Goal: Task Accomplishment & Management: Manage account settings

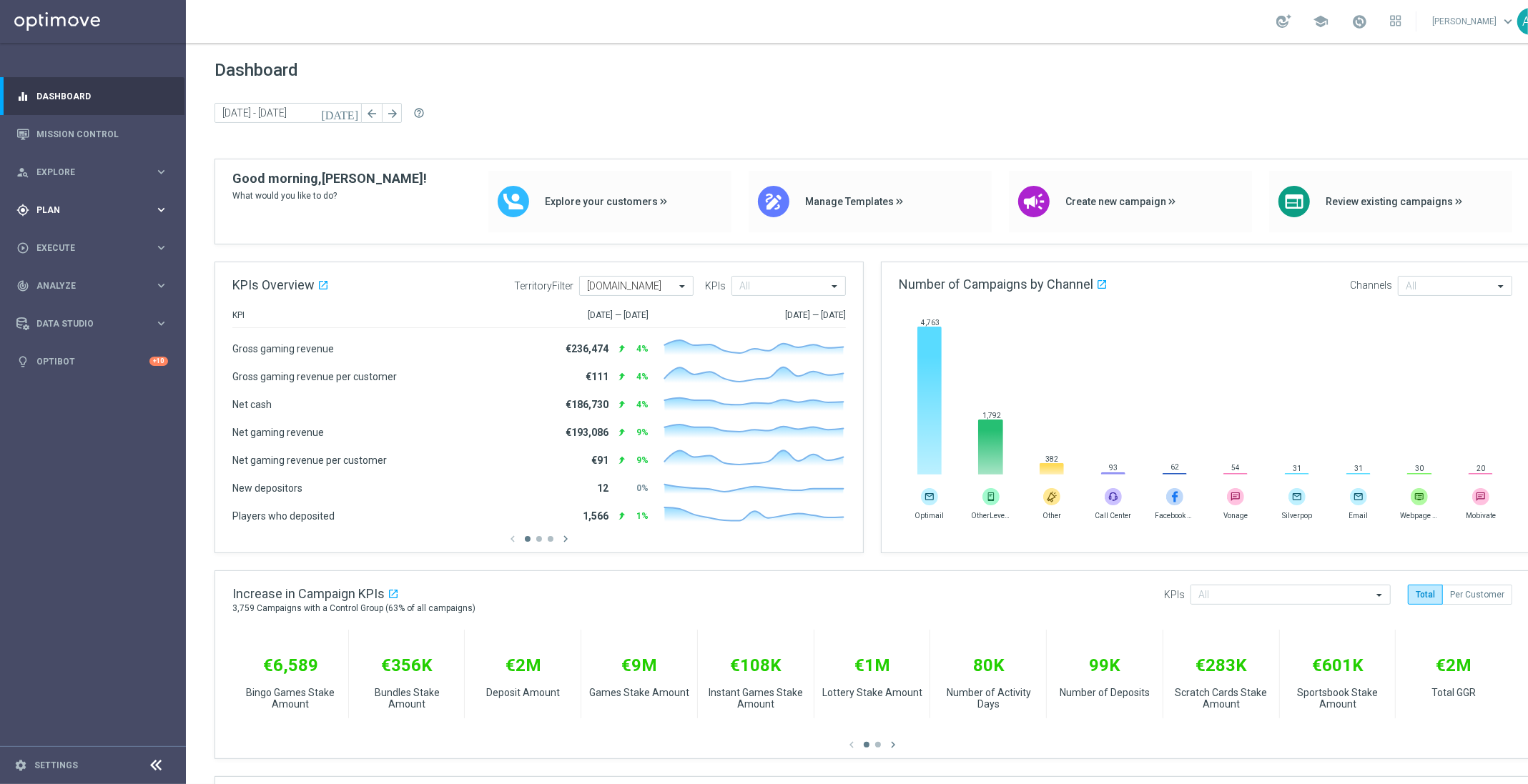
click at [78, 196] on div "gps_fixed Plan keyboard_arrow_right" at bounding box center [92, 209] width 185 height 38
click at [88, 238] on link "Target Groups" at bounding box center [92, 239] width 112 height 11
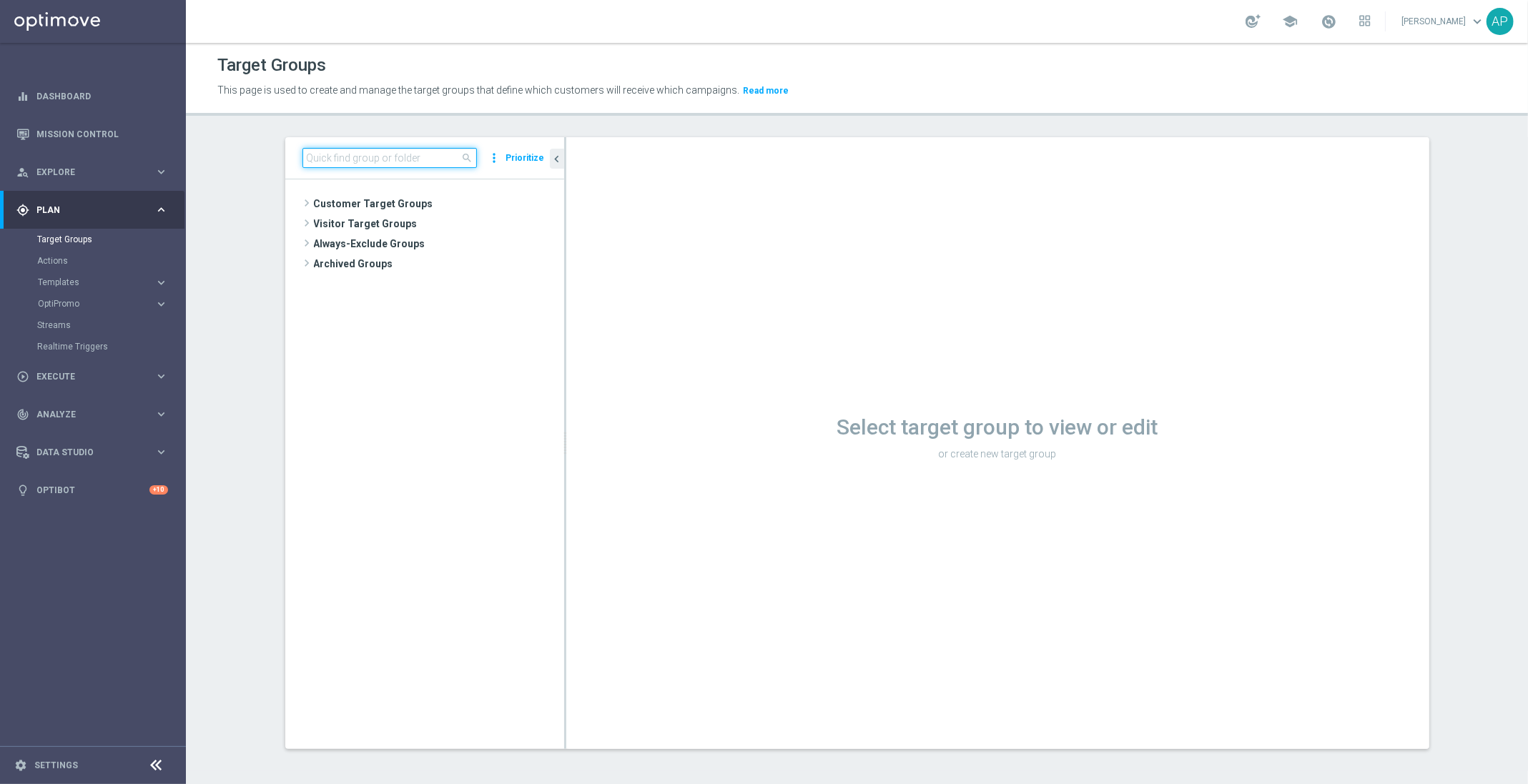
click at [340, 160] on input at bounding box center [389, 158] width 174 height 20
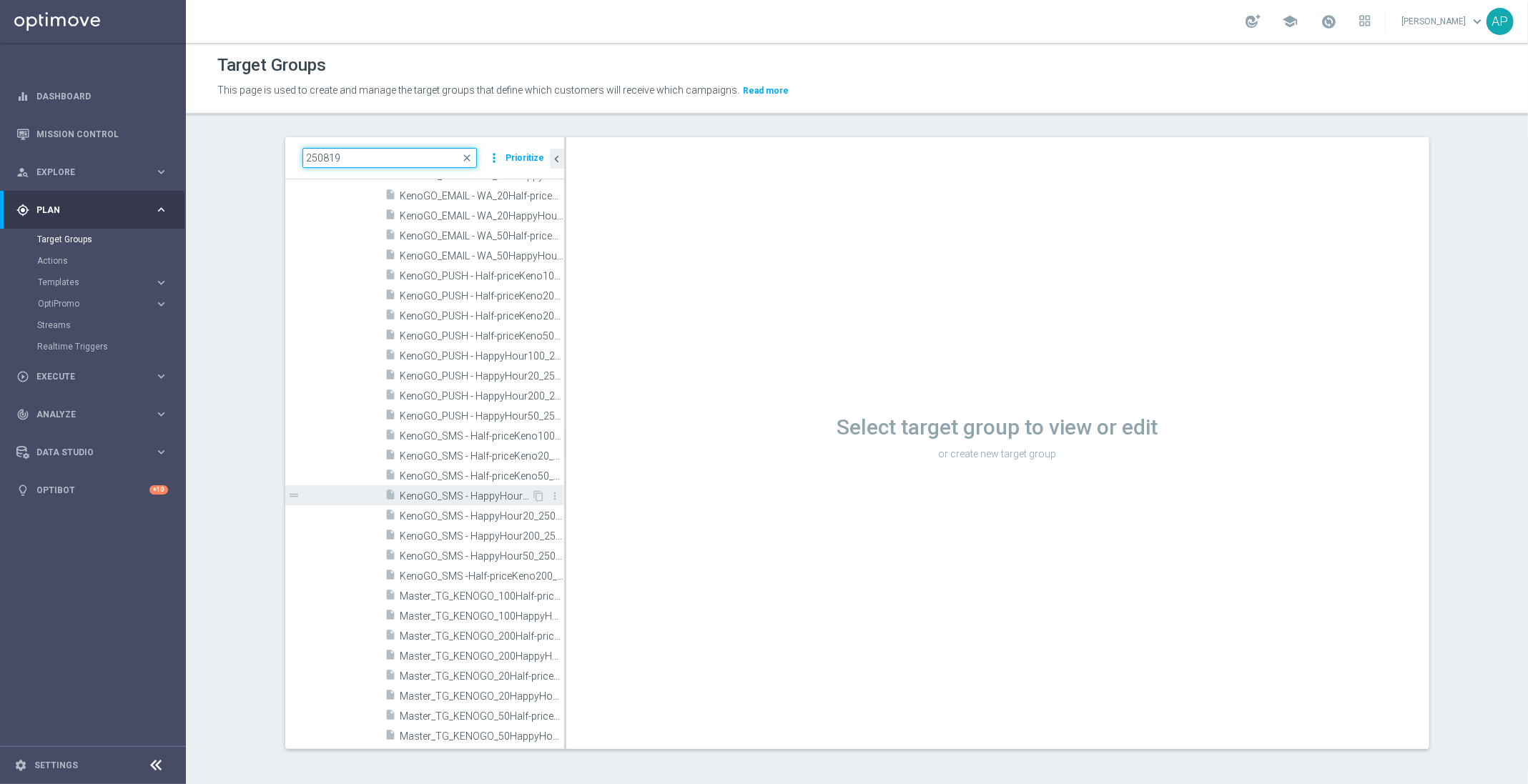
scroll to position [2, 0]
type input "250819"
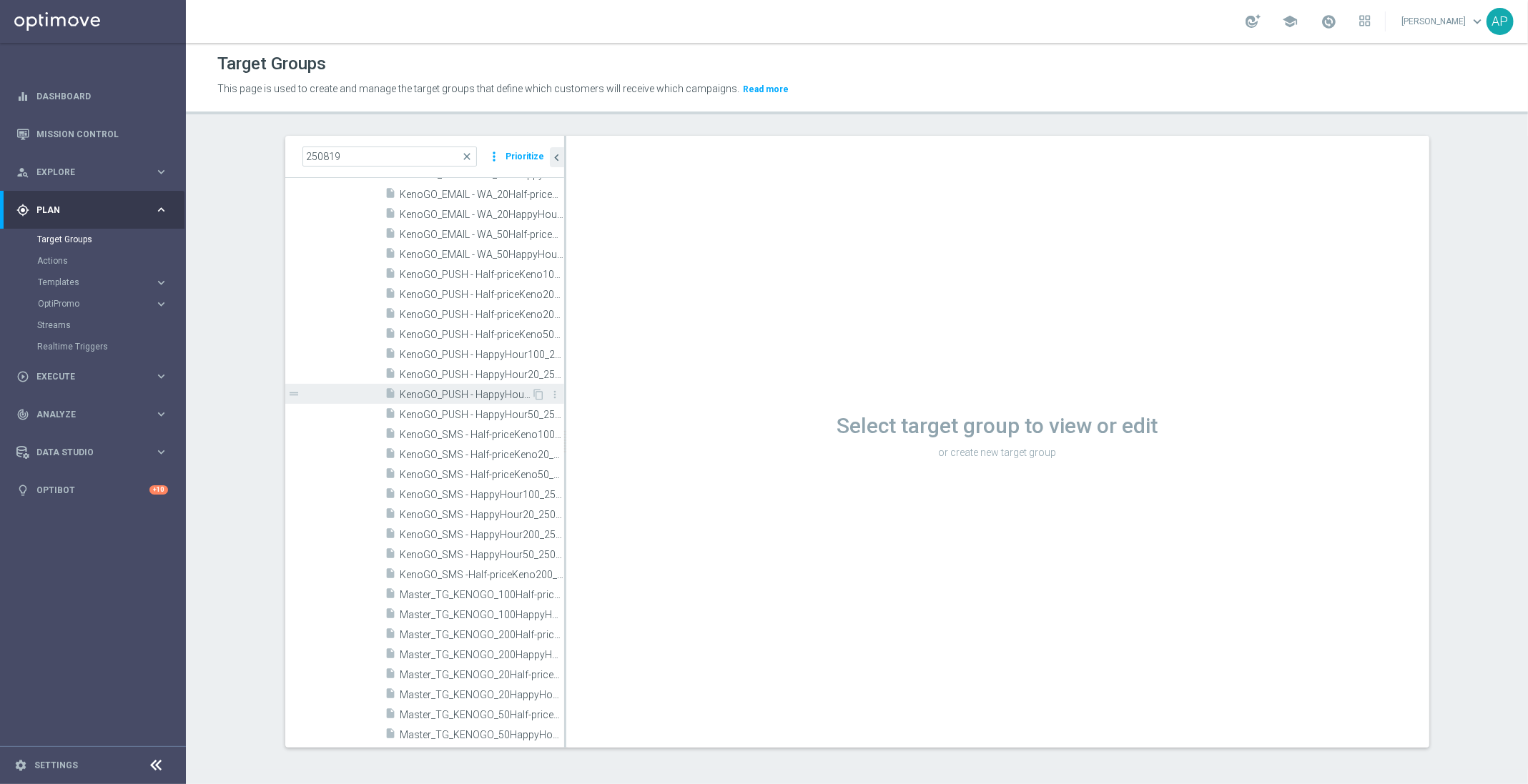
click at [467, 386] on div "insert_drive_file KenoGO_PUSH - HappyHour200_250819" at bounding box center [459, 394] width 147 height 20
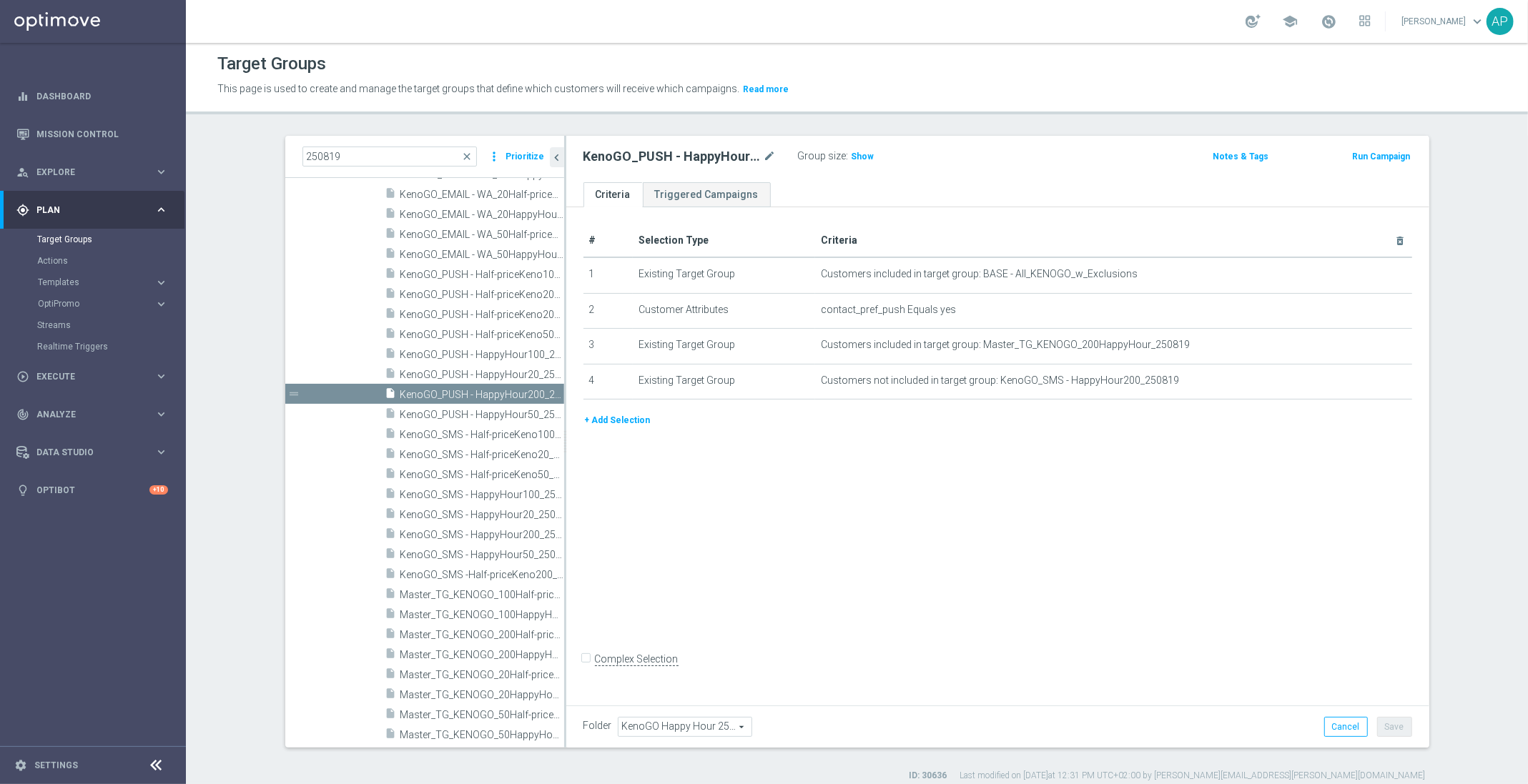
click at [619, 422] on button "+ Add Selection" at bounding box center [617, 420] width 68 height 16
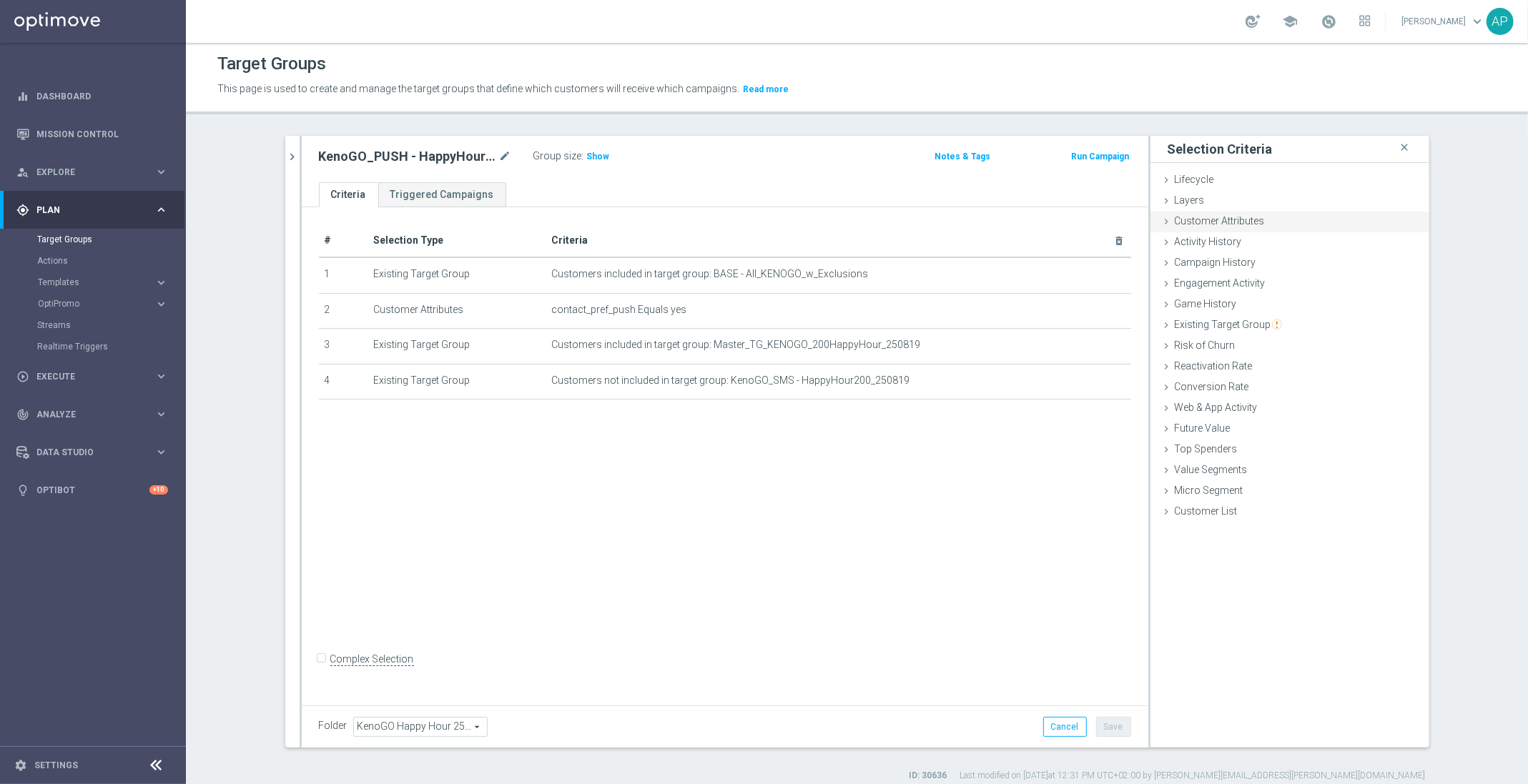
click at [1255, 221] on span "Customer Attributes" at bounding box center [1220, 220] width 90 height 11
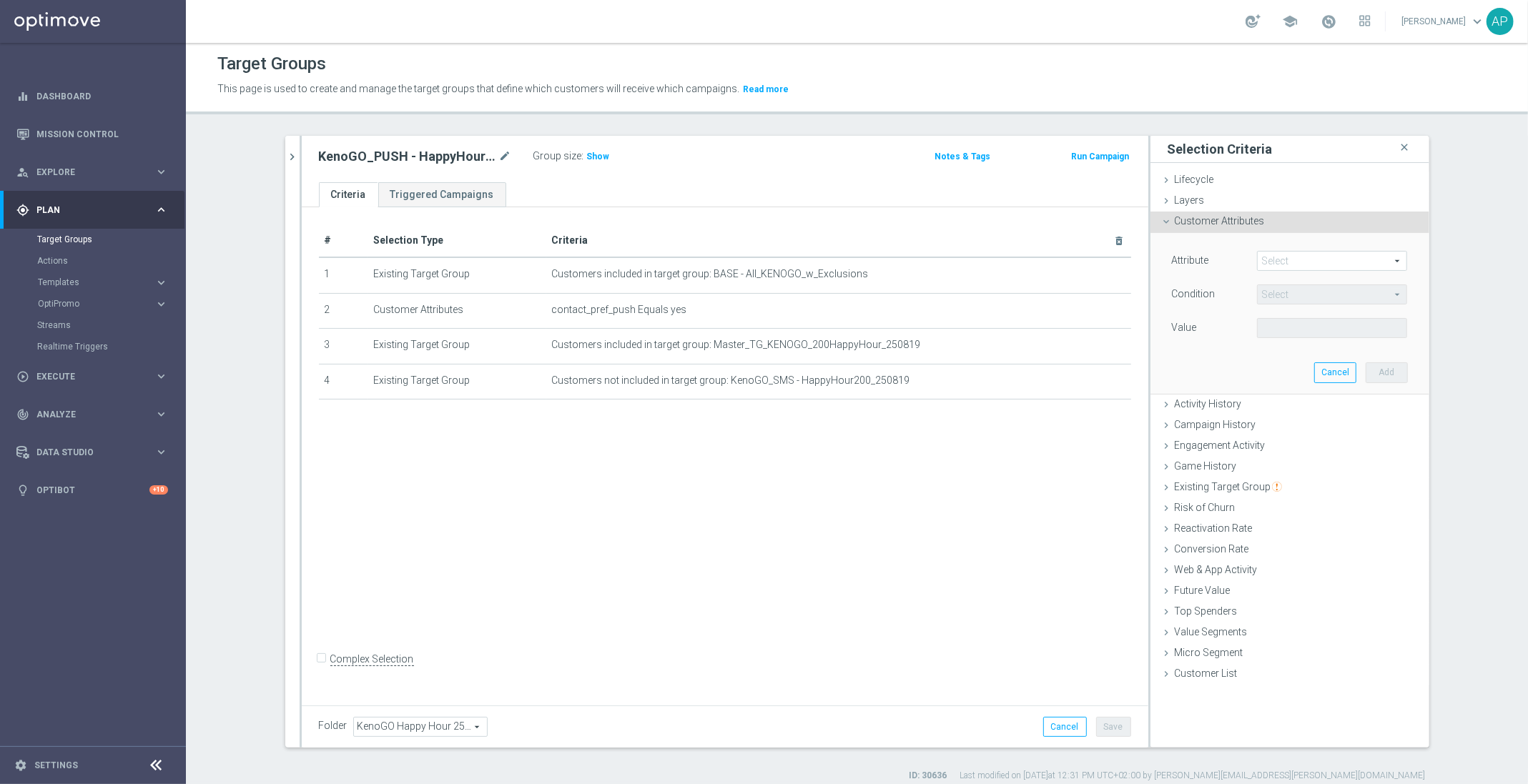
click at [1291, 252] on span at bounding box center [1331, 261] width 149 height 18
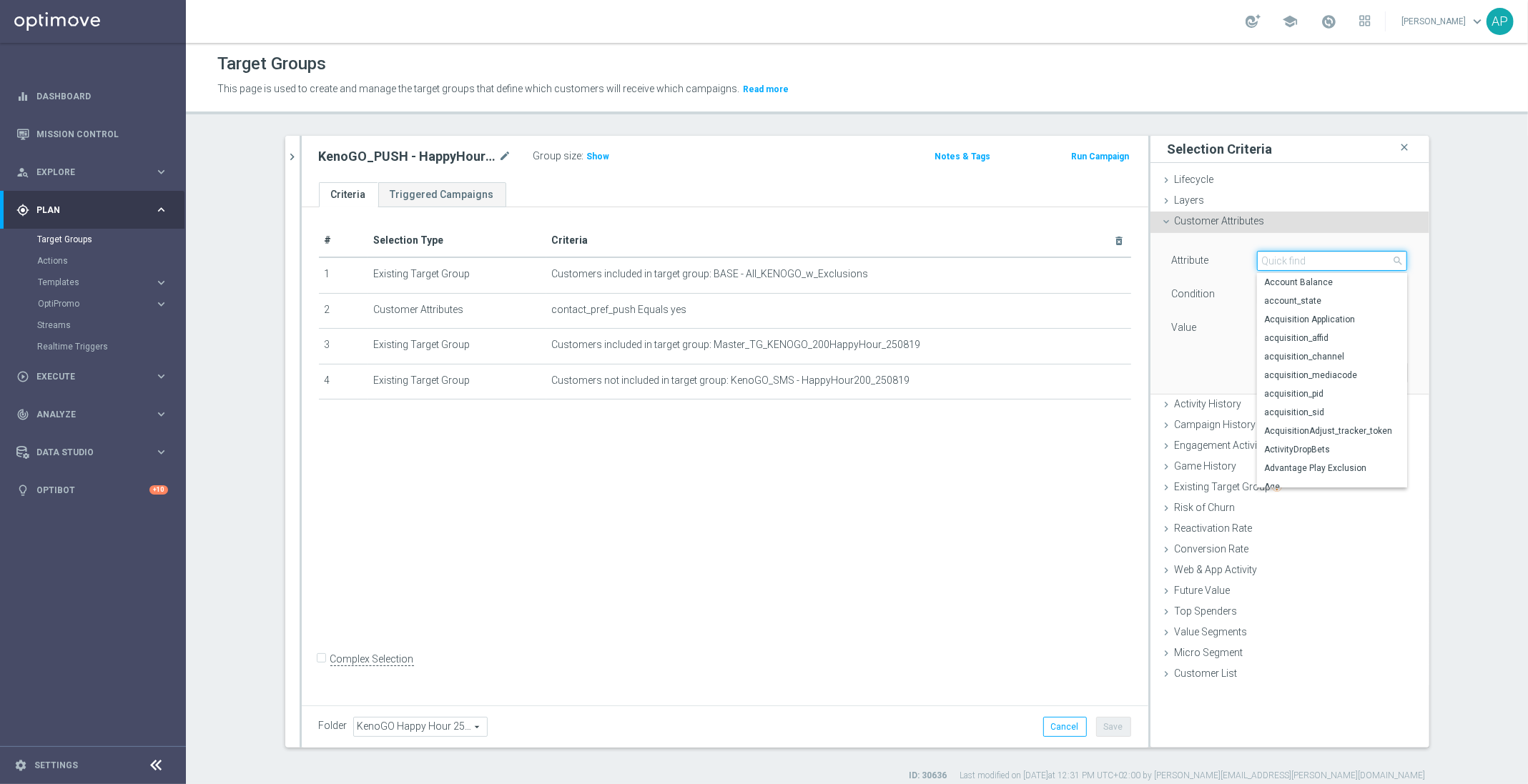
click at [1294, 262] on input "search" at bounding box center [1331, 261] width 150 height 20
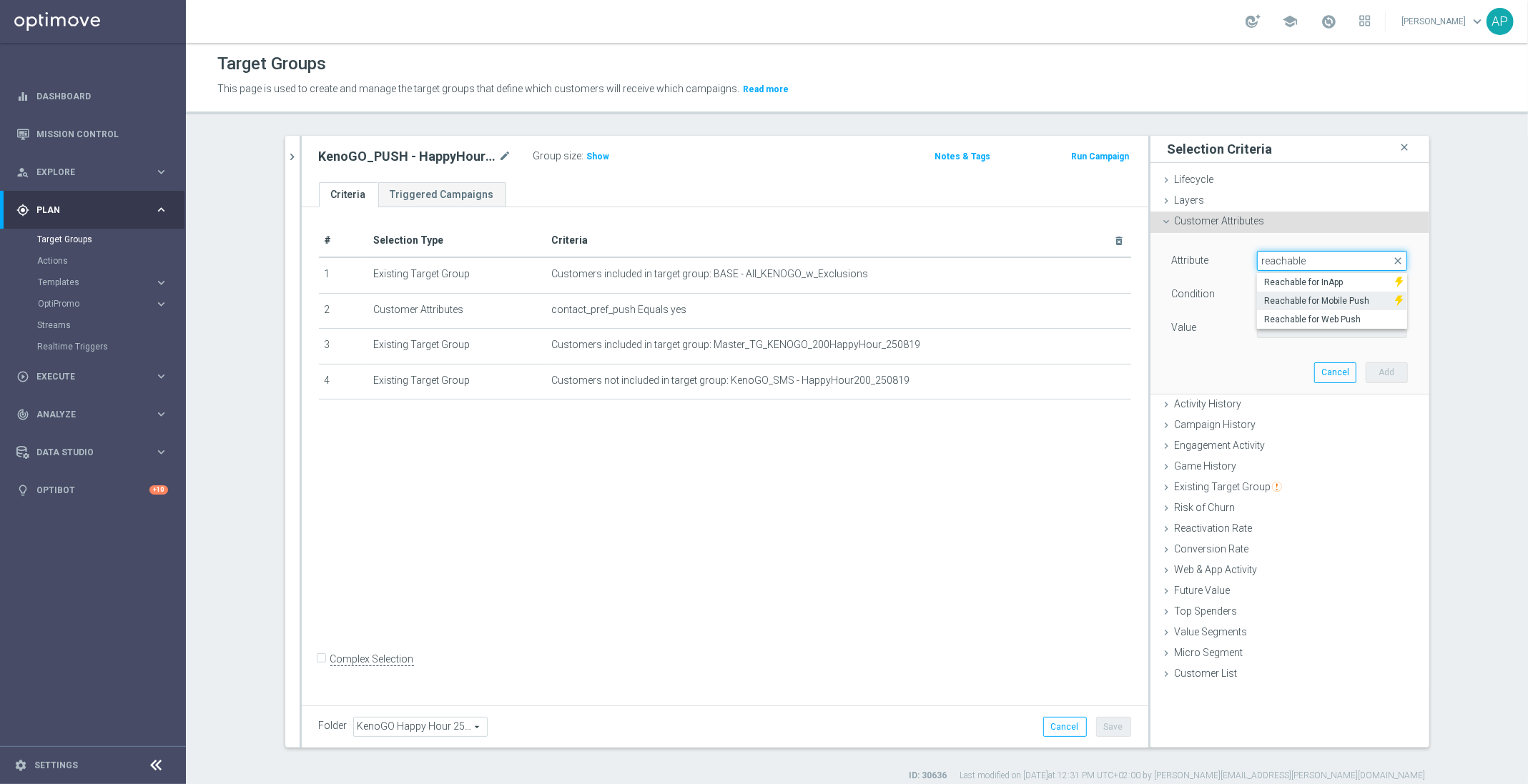
type input "reachable"
click at [1368, 301] on span "Reachable for Mobile Push" at bounding box center [1326, 301] width 124 height 11
type input "Reachable for Mobile Push"
type input "Equals"
click at [1292, 323] on span at bounding box center [1331, 328] width 149 height 18
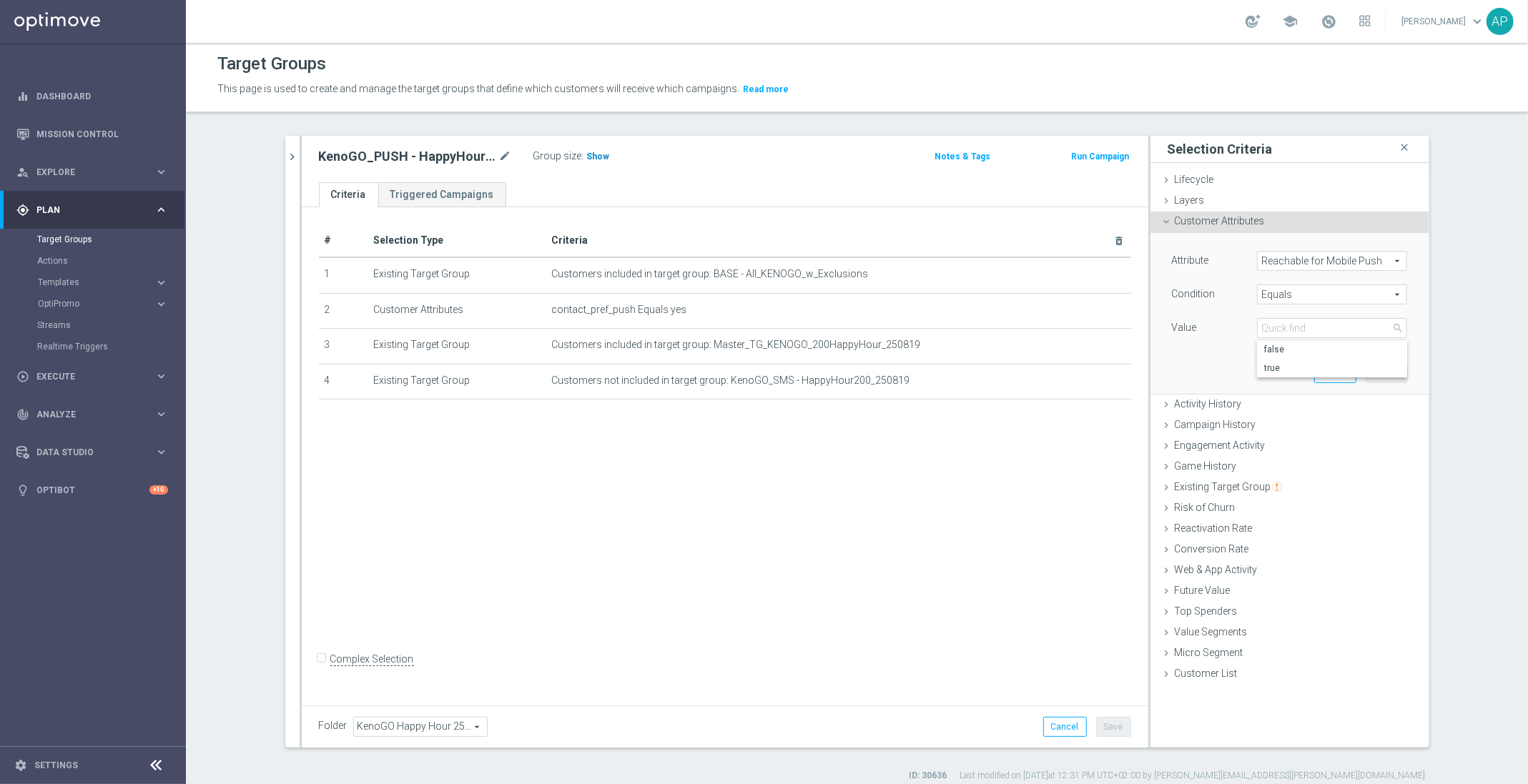
click at [587, 153] on span "Show" at bounding box center [598, 156] width 23 height 10
click at [1330, 332] on span at bounding box center [1331, 328] width 149 height 18
click at [1274, 367] on span "true" at bounding box center [1331, 368] width 136 height 11
type input "true"
click at [1367, 373] on button "Add" at bounding box center [1387, 373] width 42 height 20
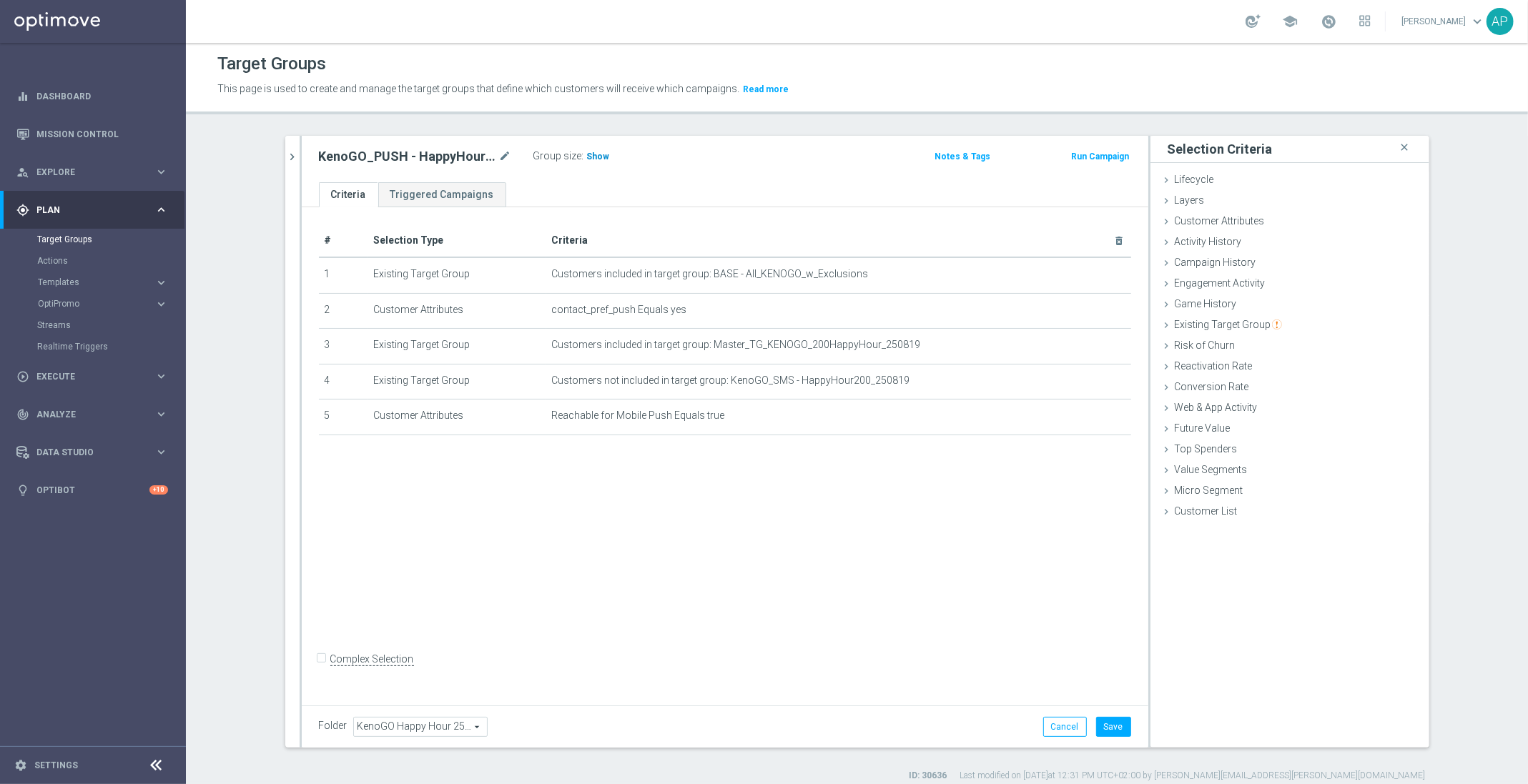
click at [587, 159] on span "Show" at bounding box center [598, 156] width 23 height 10
click at [286, 157] on icon "chevron_right" at bounding box center [292, 157] width 14 height 14
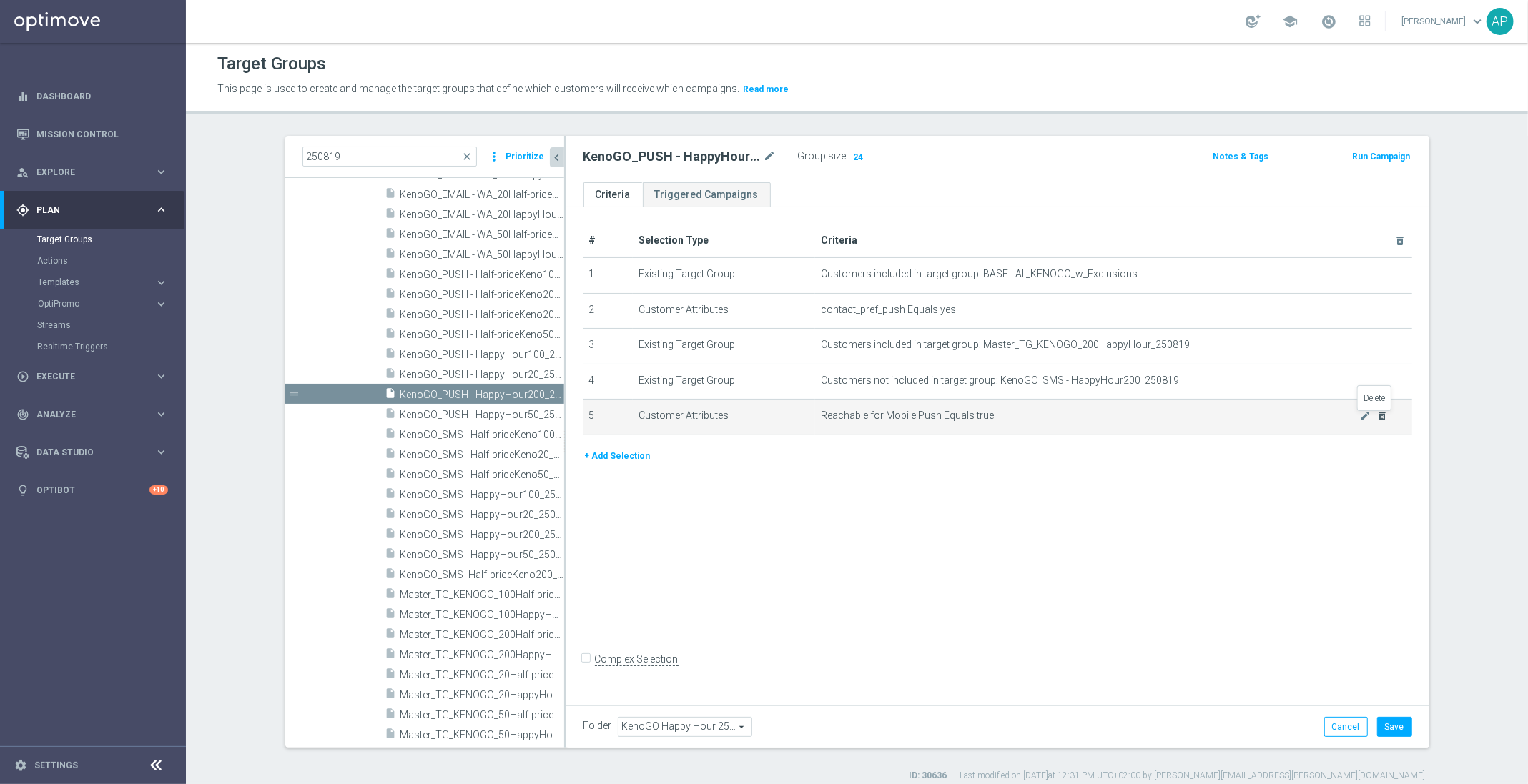
click at [1378, 421] on icon "delete_forever" at bounding box center [1382, 416] width 11 height 11
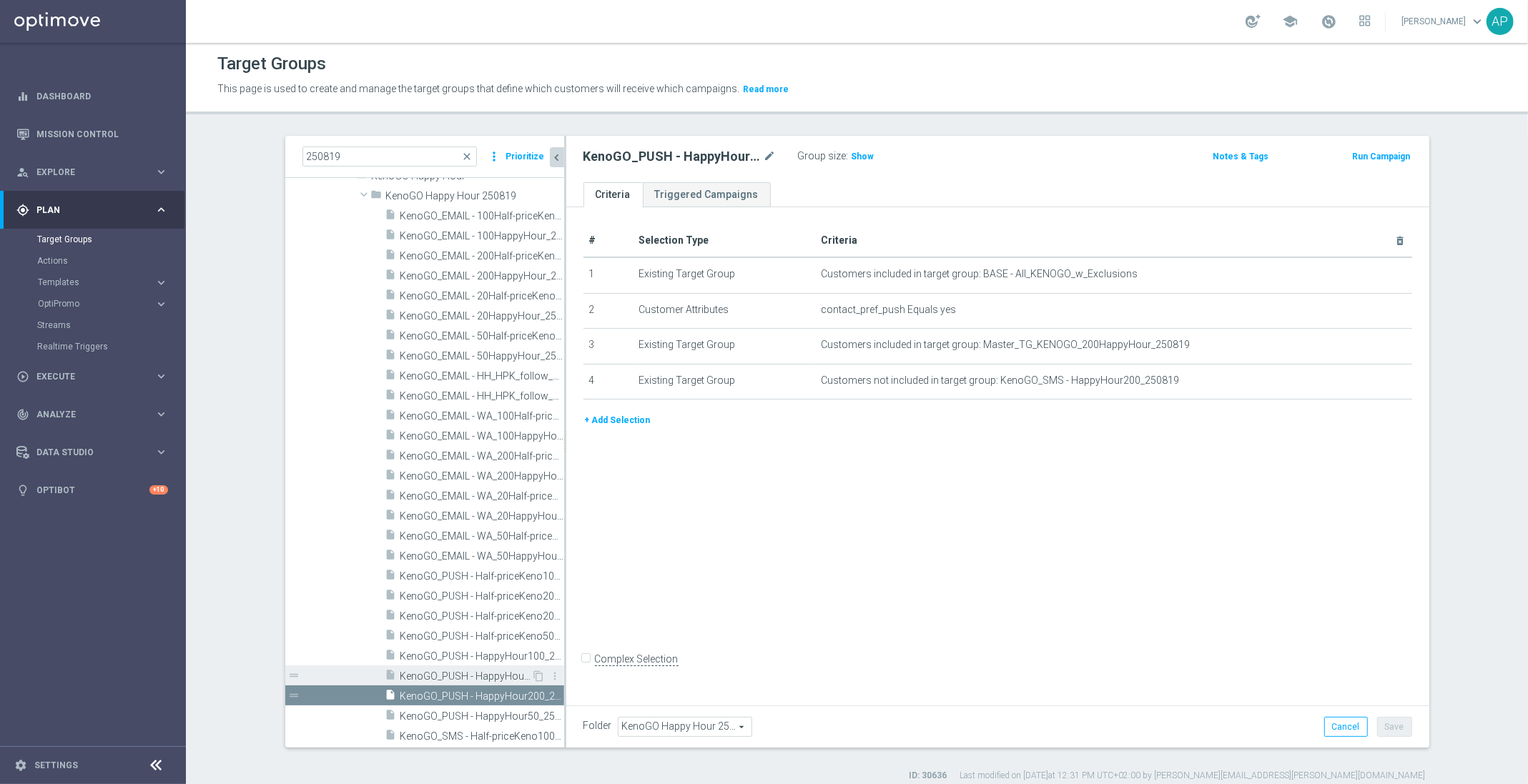
scroll to position [92, 0]
click at [453, 707] on span "KenoGO_PUSH - HappyHour50_250819" at bounding box center [466, 711] width 132 height 12
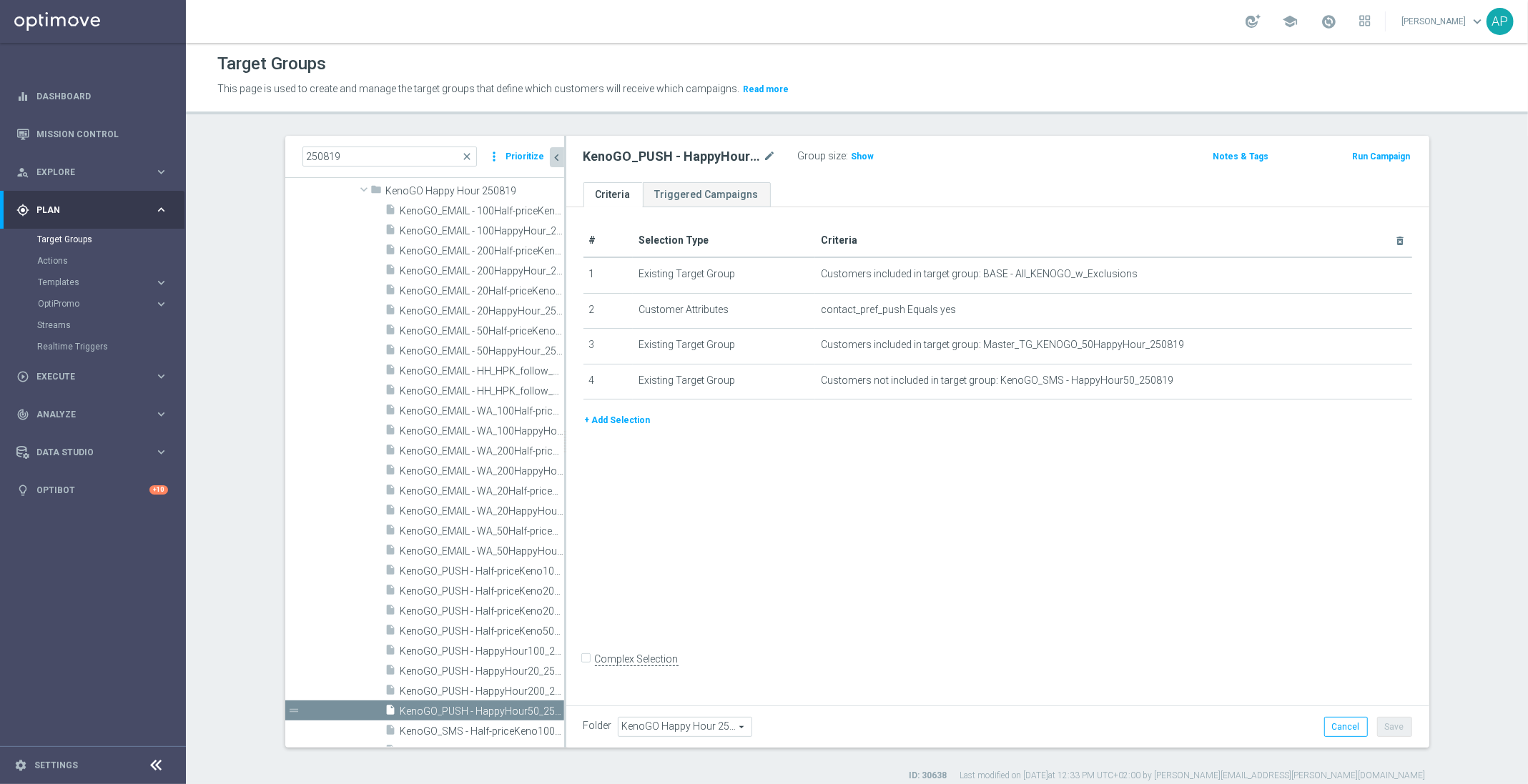
click at [609, 426] on button "+ Add Selection" at bounding box center [617, 420] width 68 height 16
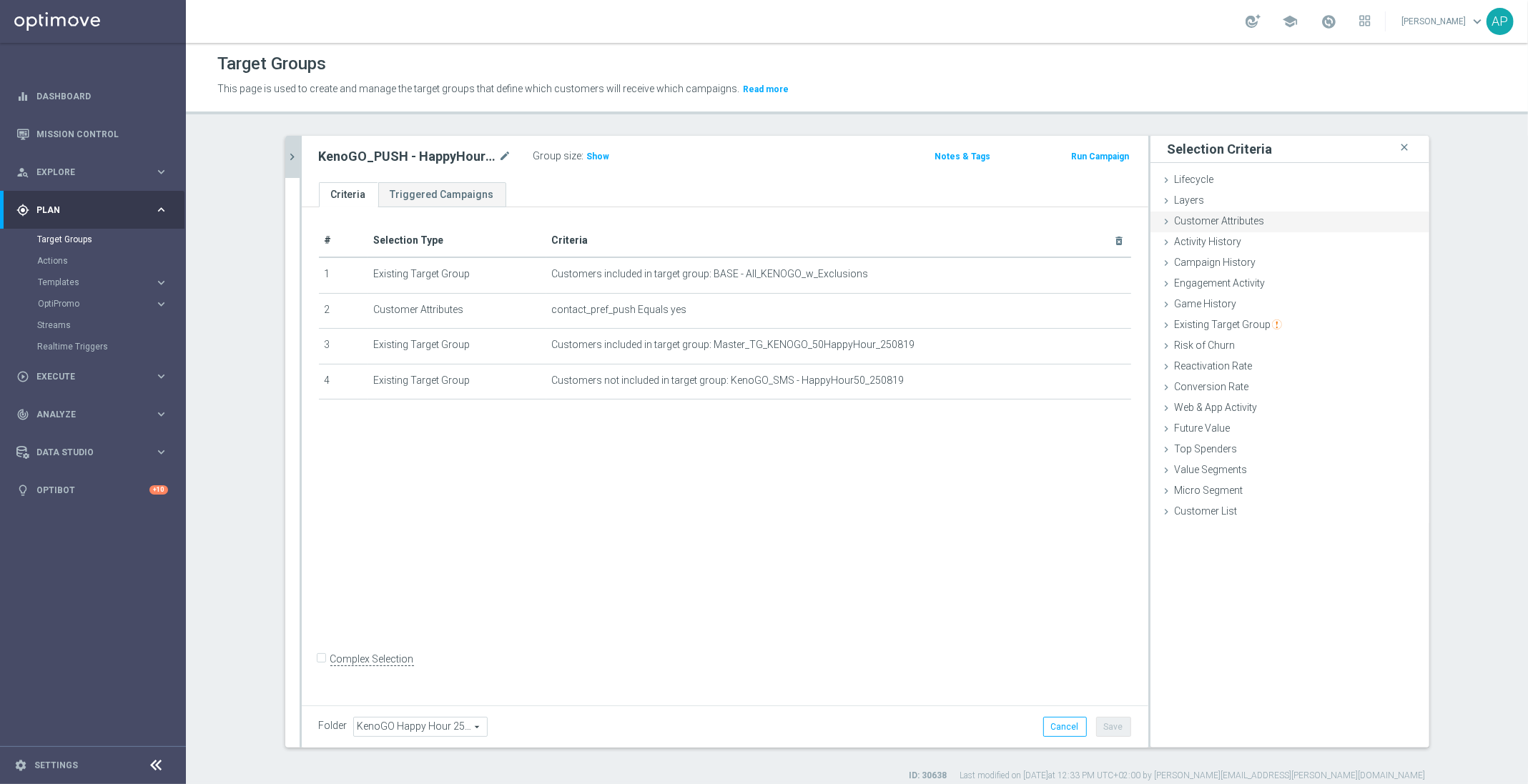
click at [1203, 220] on span "Customer Attributes" at bounding box center [1220, 220] width 90 height 11
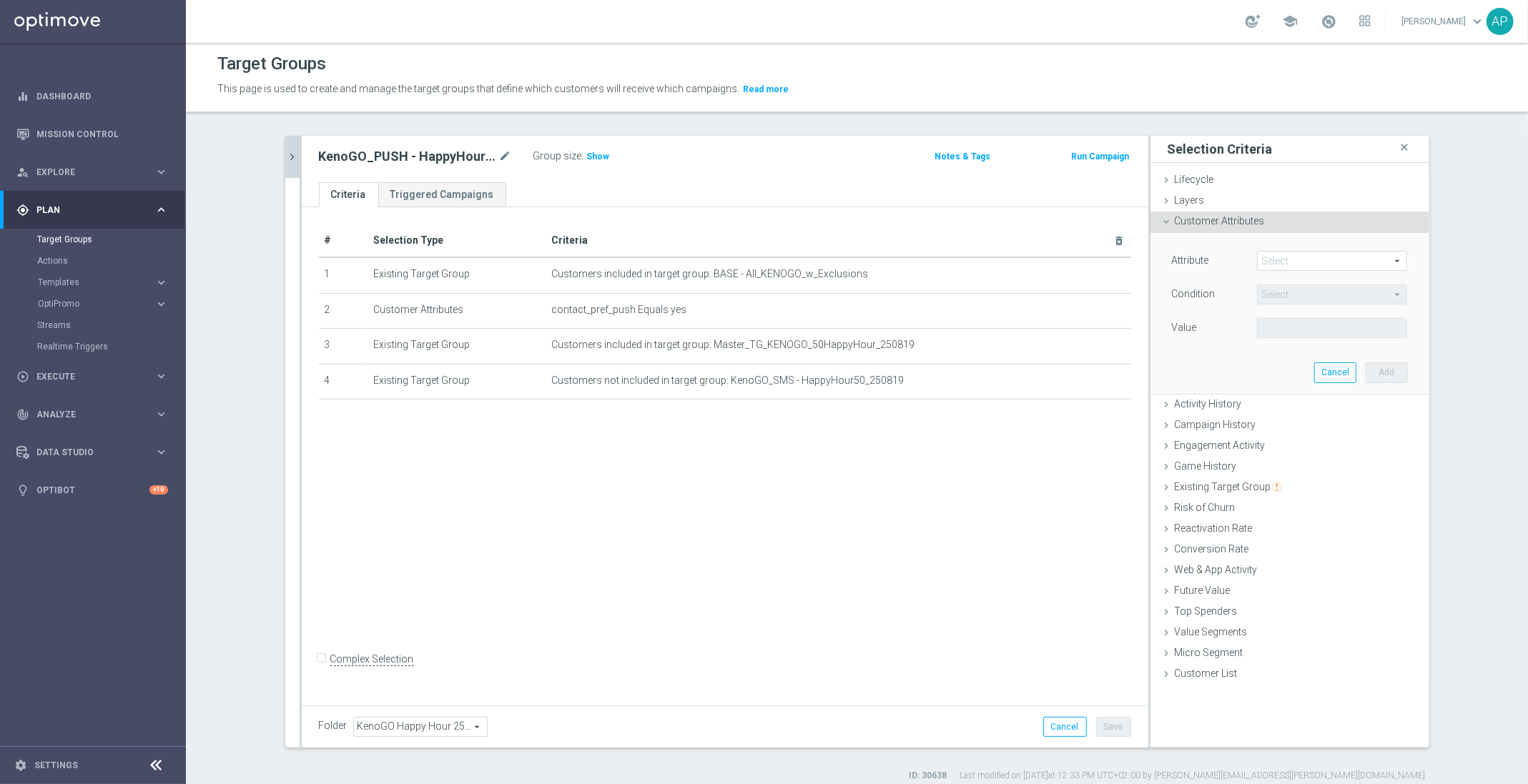
click at [1299, 259] on span at bounding box center [1331, 261] width 149 height 18
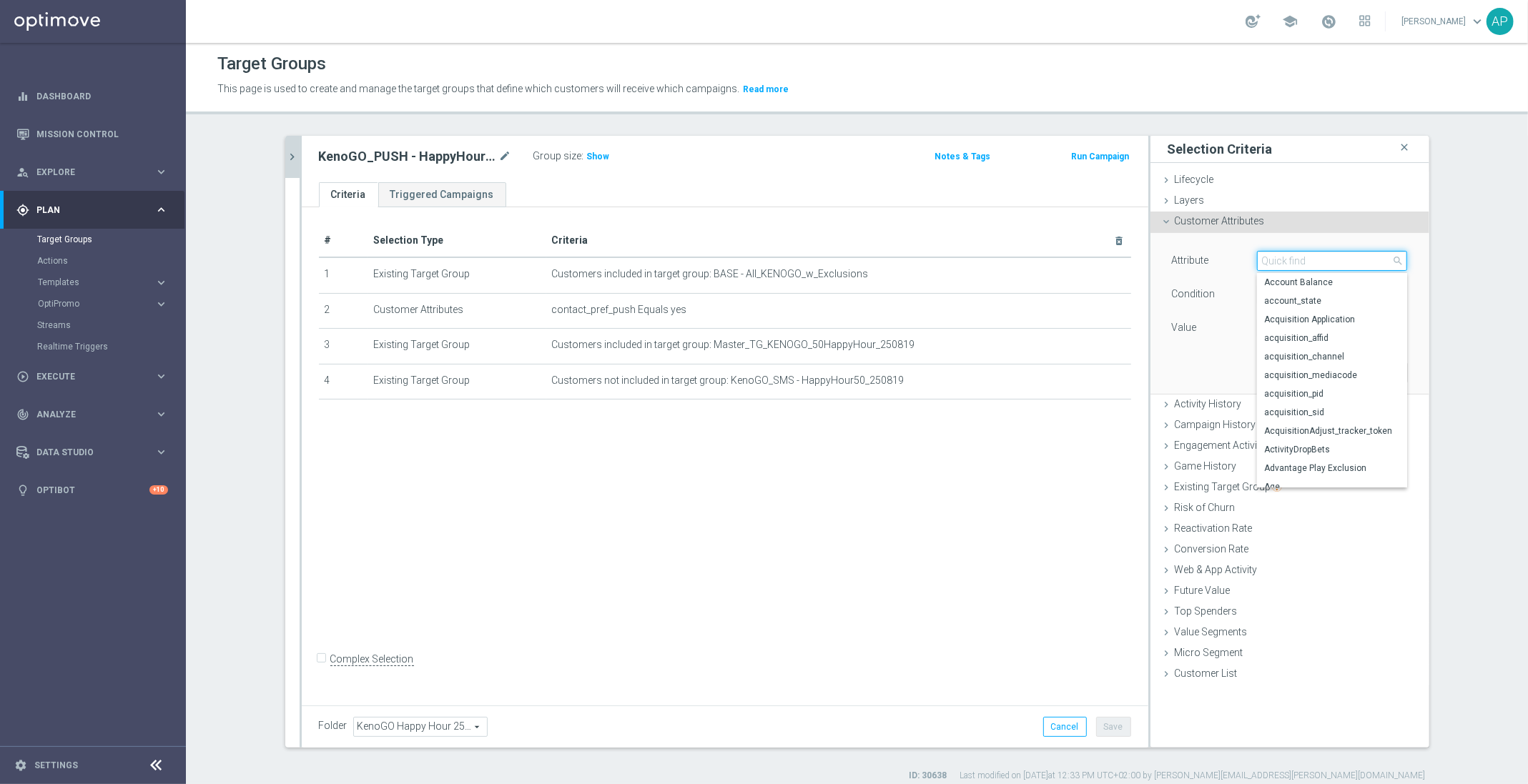
click at [1299, 259] on input "search" at bounding box center [1331, 261] width 150 height 20
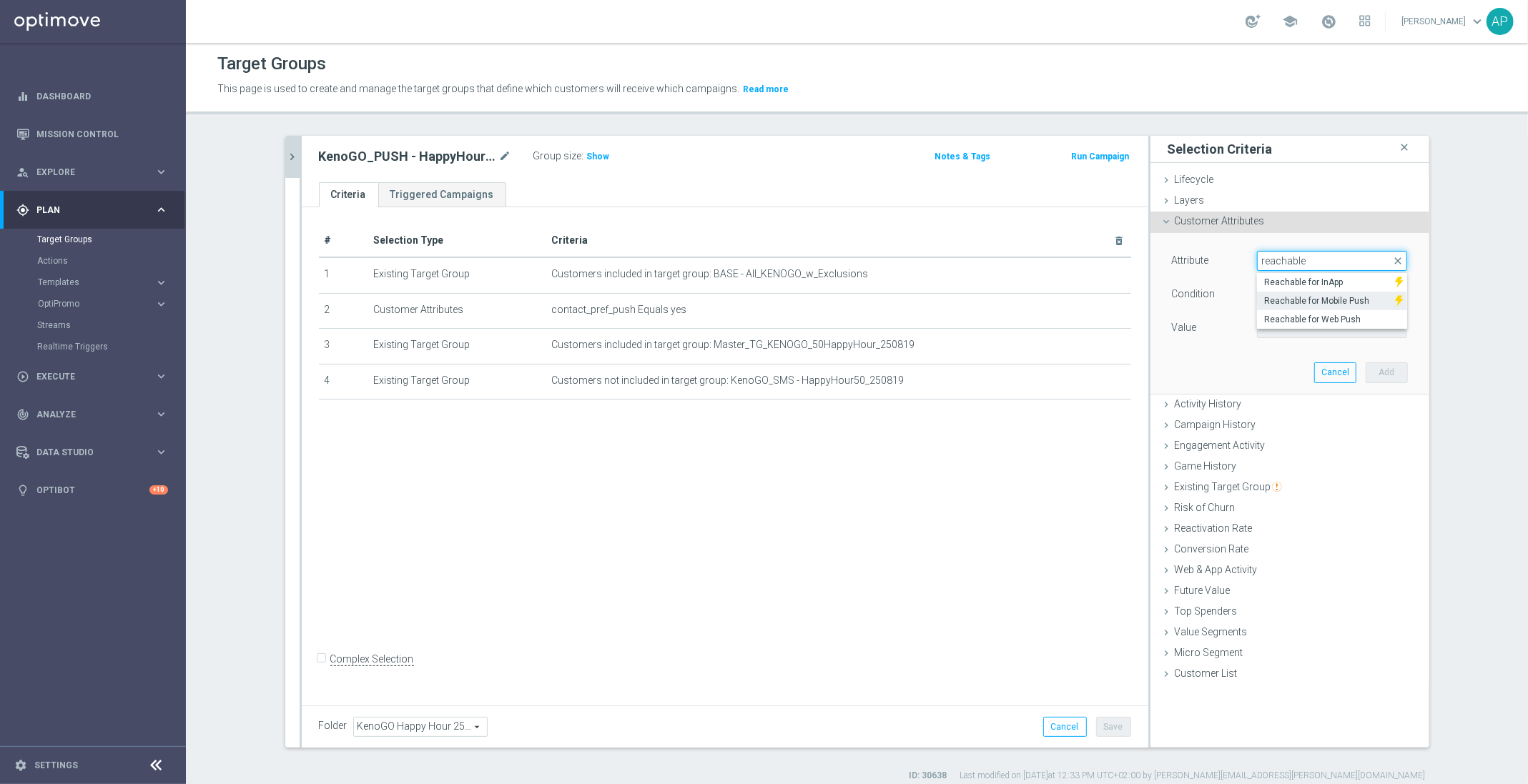
type input "reachable"
click at [1395, 303] on img at bounding box center [1399, 301] width 8 height 18
type input "Reachable for Mobile Push"
type input "Equals"
click at [1384, 323] on span at bounding box center [1331, 328] width 149 height 18
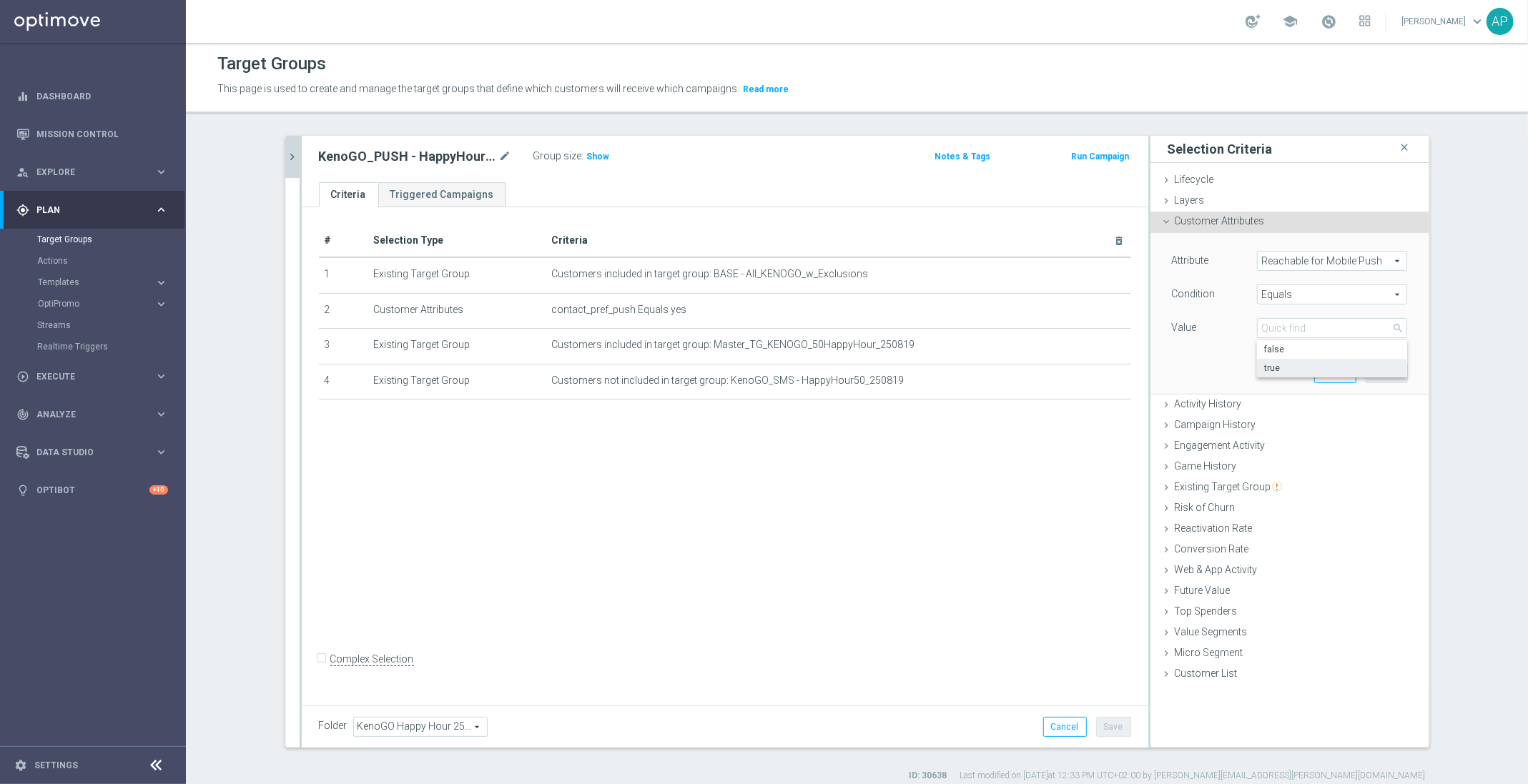
click at [1335, 366] on span "true" at bounding box center [1331, 368] width 136 height 11
type input "true"
click at [1380, 376] on button "Add" at bounding box center [1387, 373] width 42 height 20
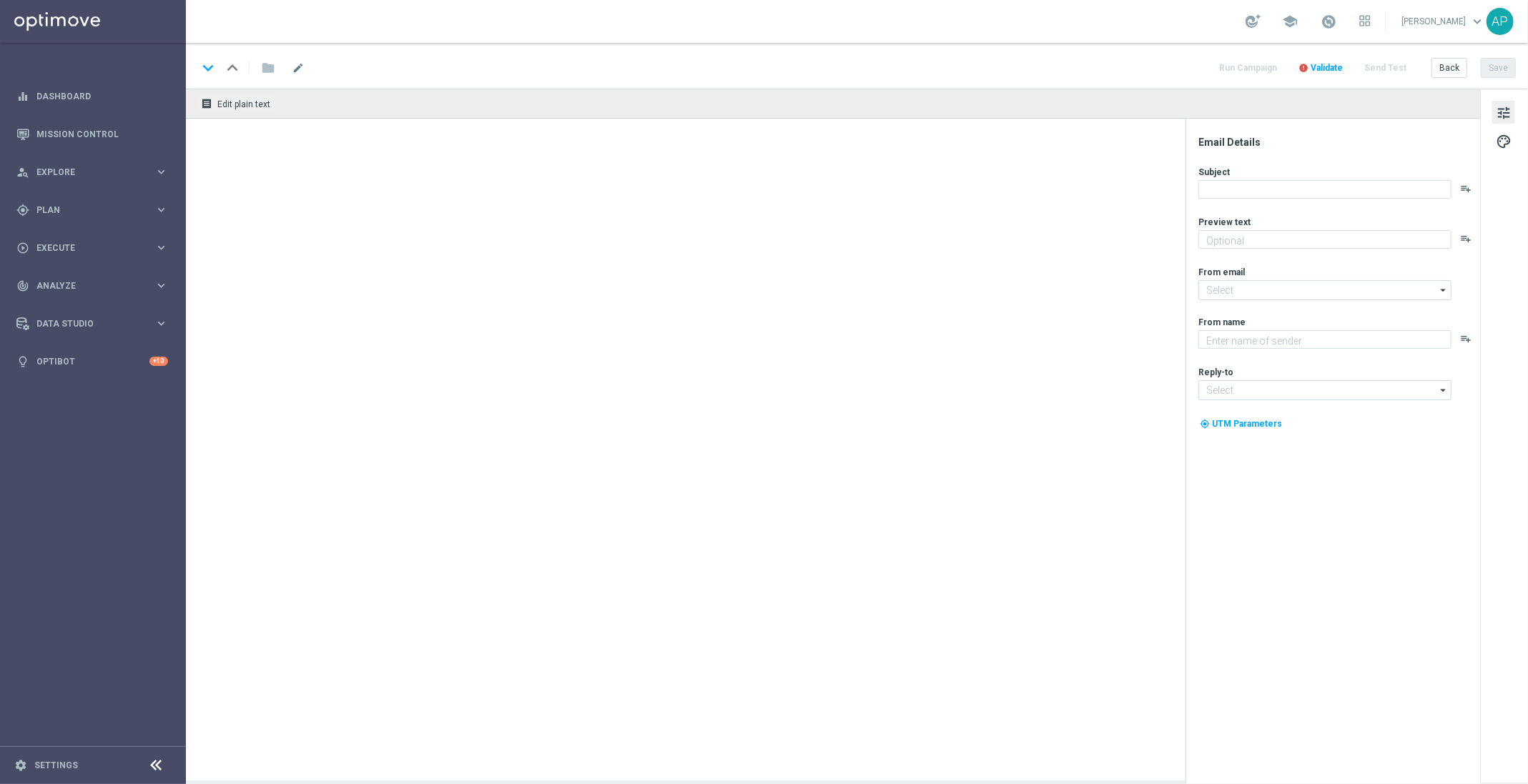
type textarea "Sneak a peek before it's gone!"
type textarea "KenoGO"
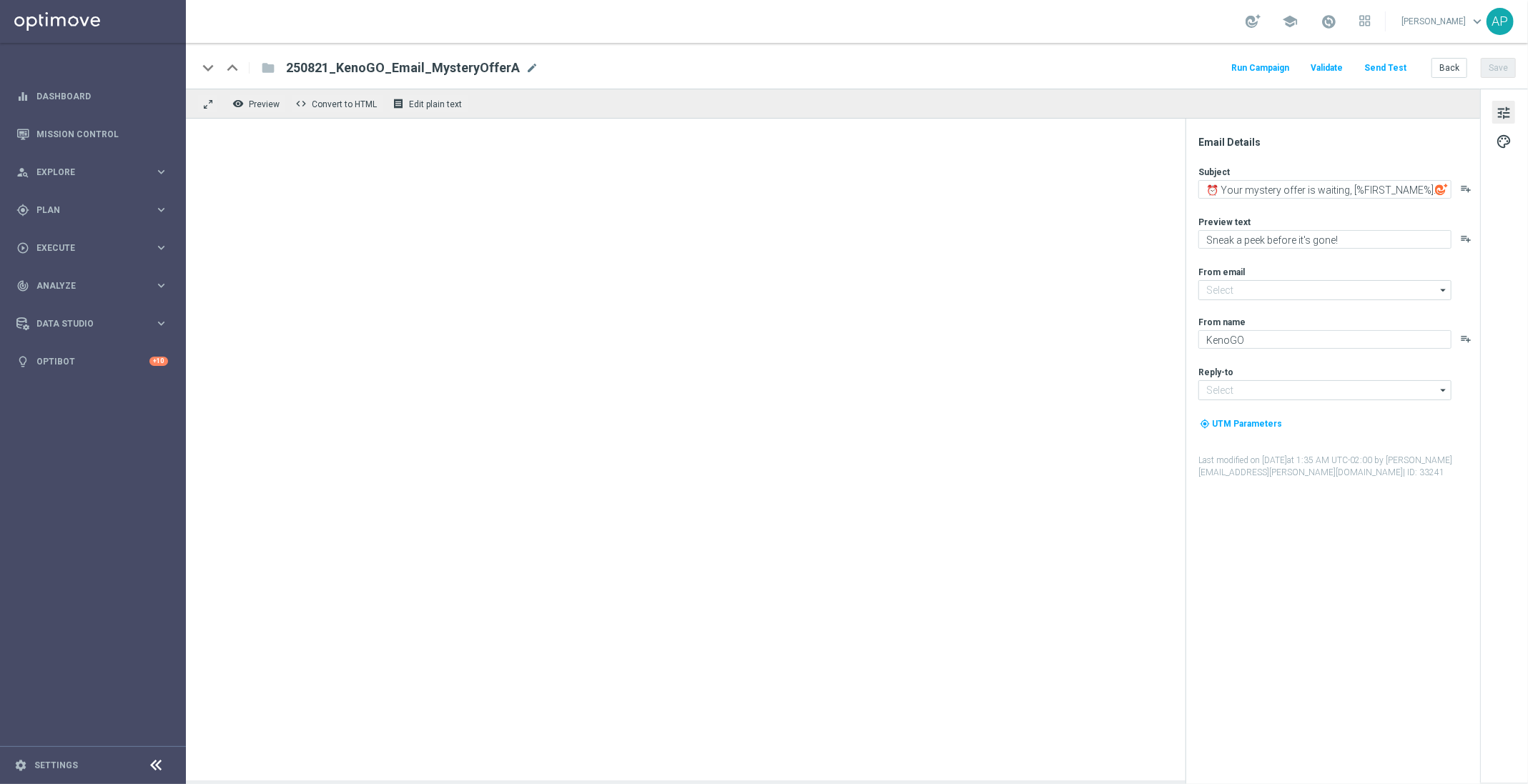
type input "[EMAIL_ADDRESS][DOMAIN_NAME]"
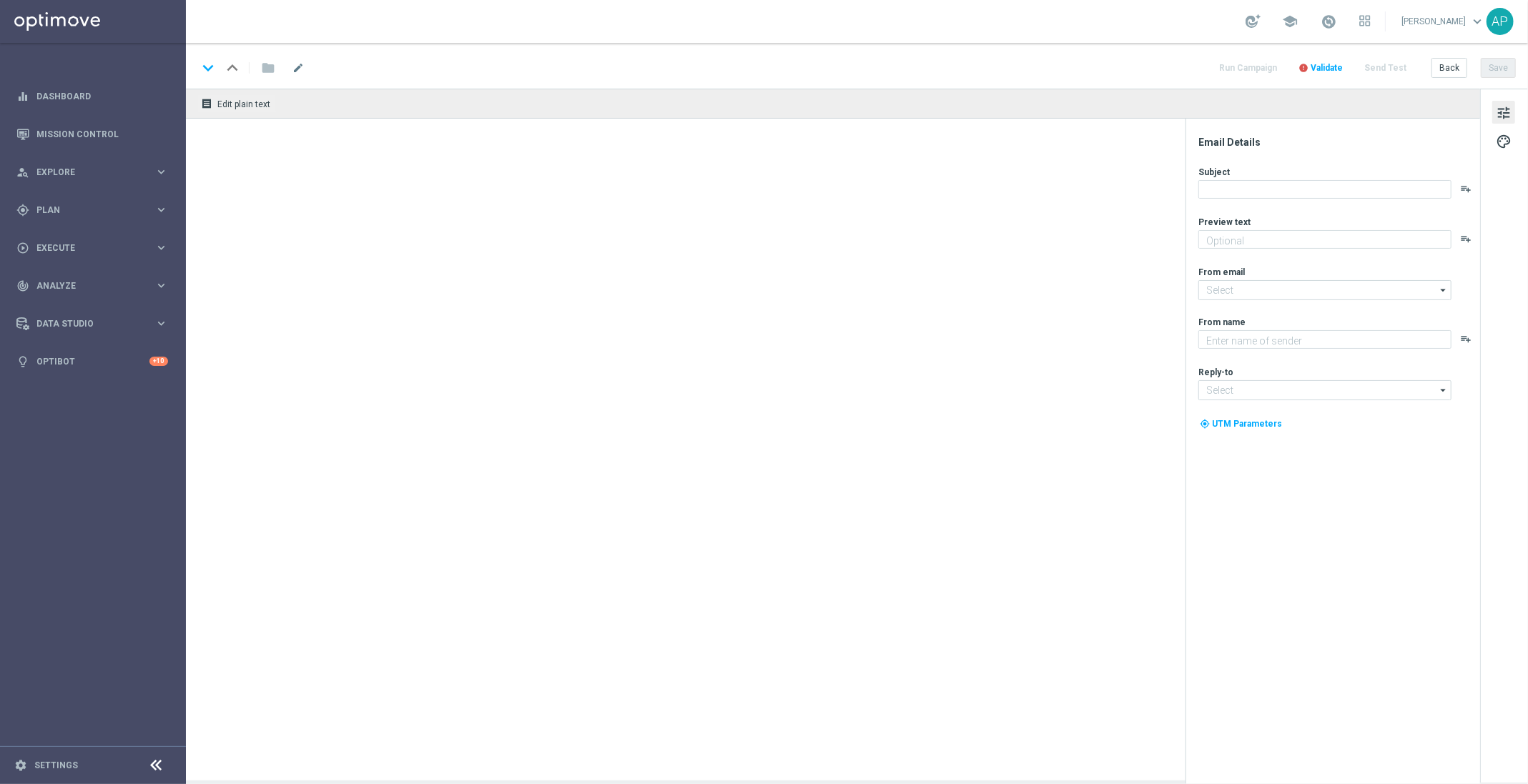
type textarea "Sneak a peek before it's gone!"
type textarea "KenoGO"
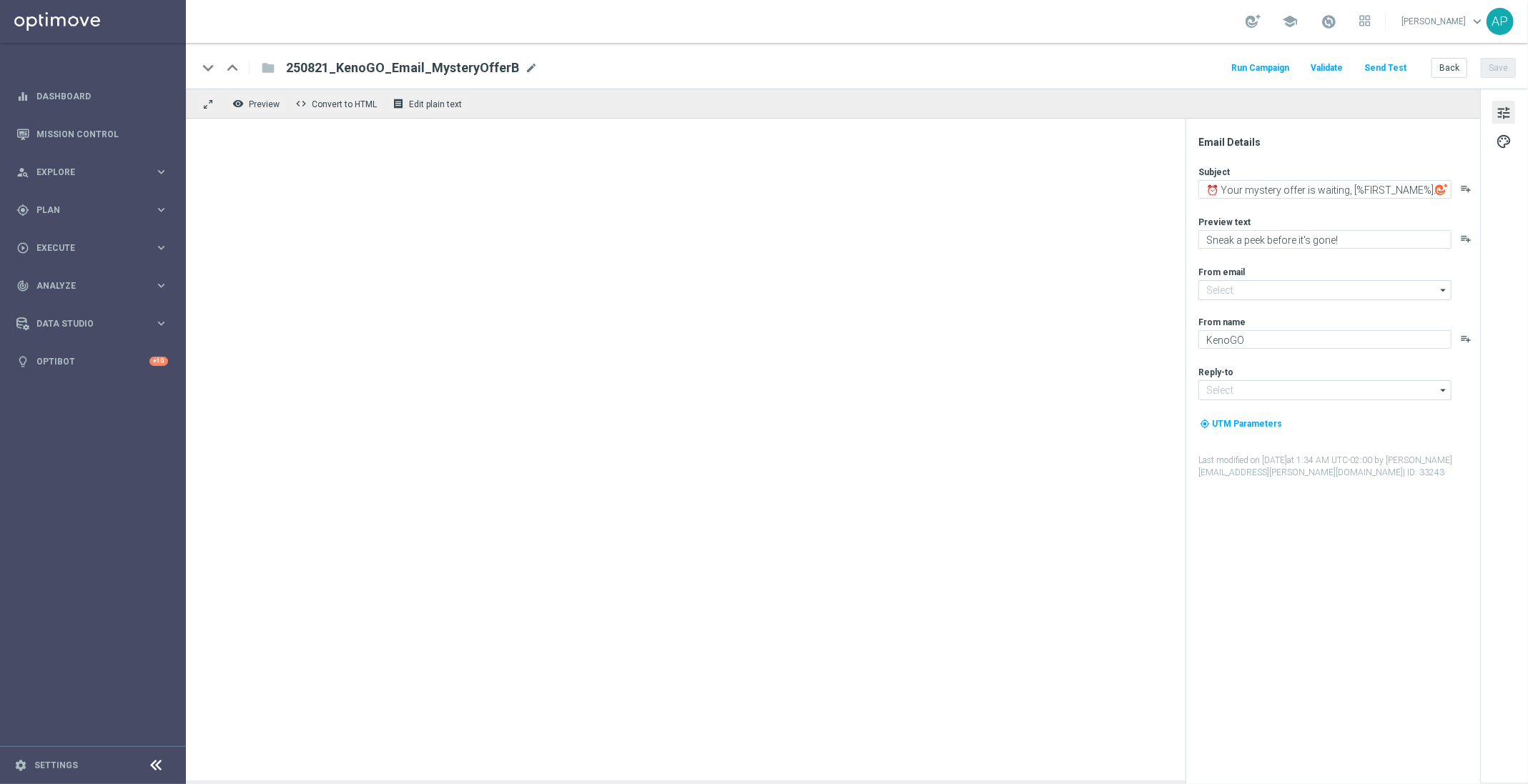
type input "mail@crm.kenogo.com.au"
type input "support@kenogo.com.au"
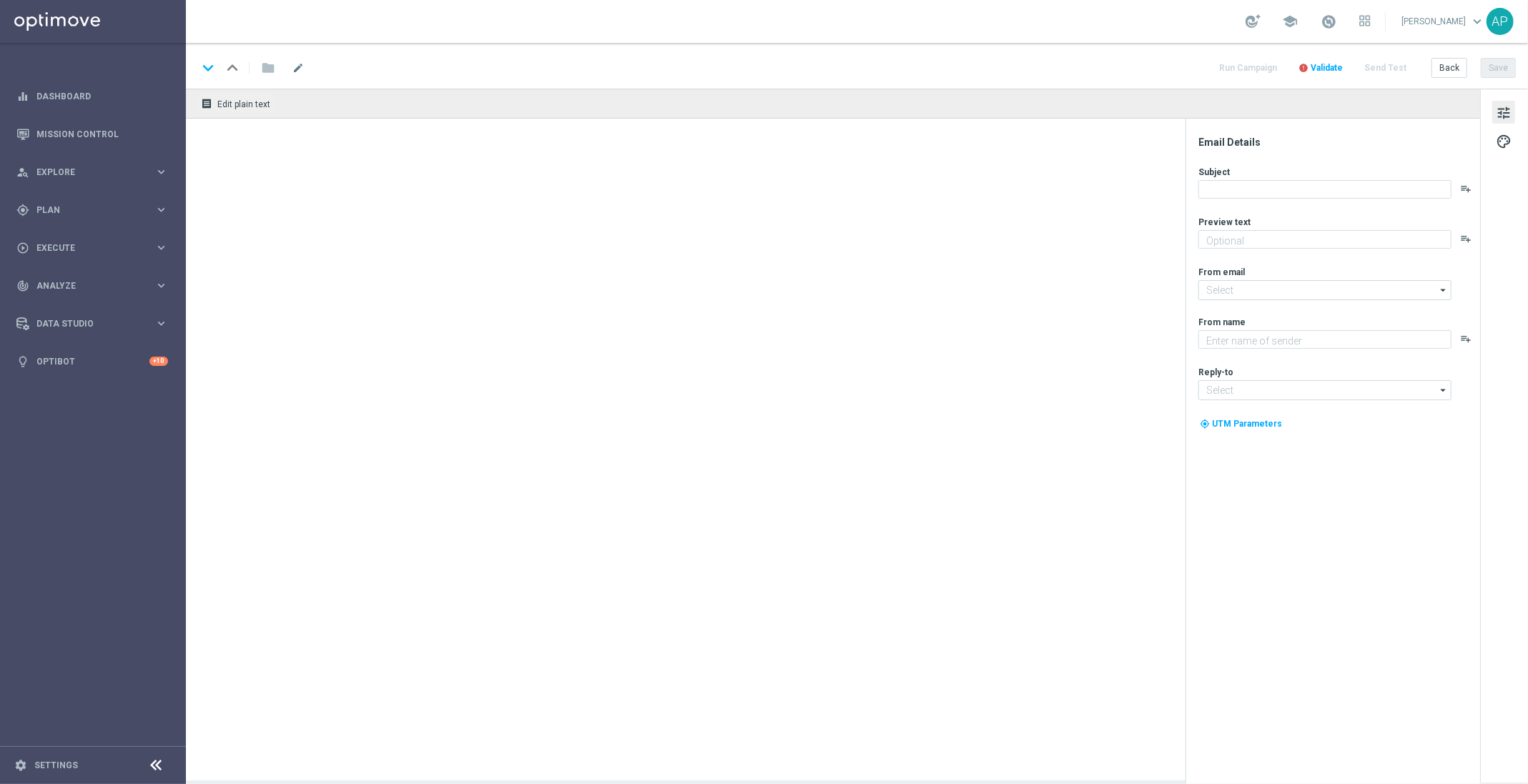
type textarea "Sneak a peek before it's gone!"
type textarea "KenoGO"
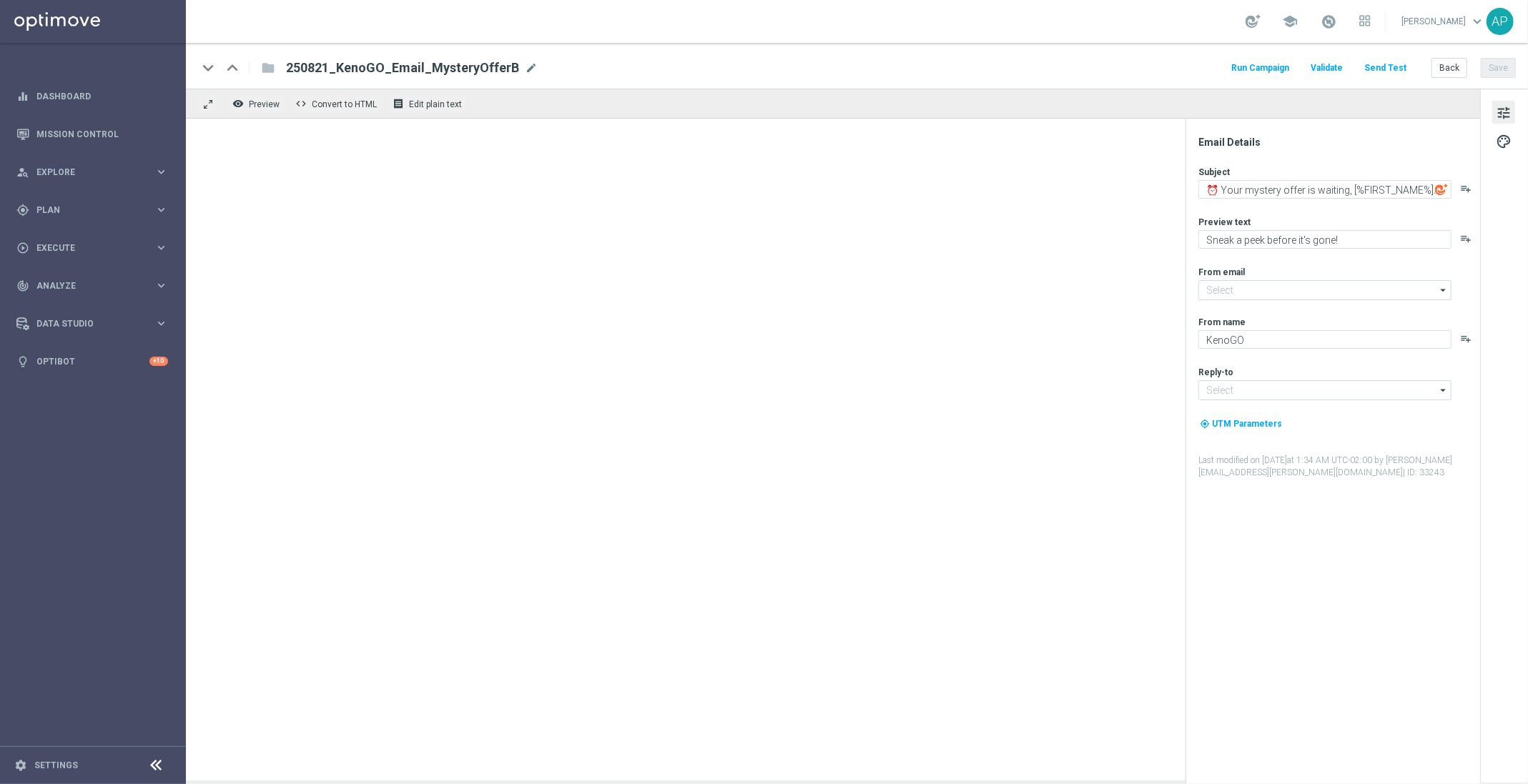
type input "[EMAIL_ADDRESS][DOMAIN_NAME]"
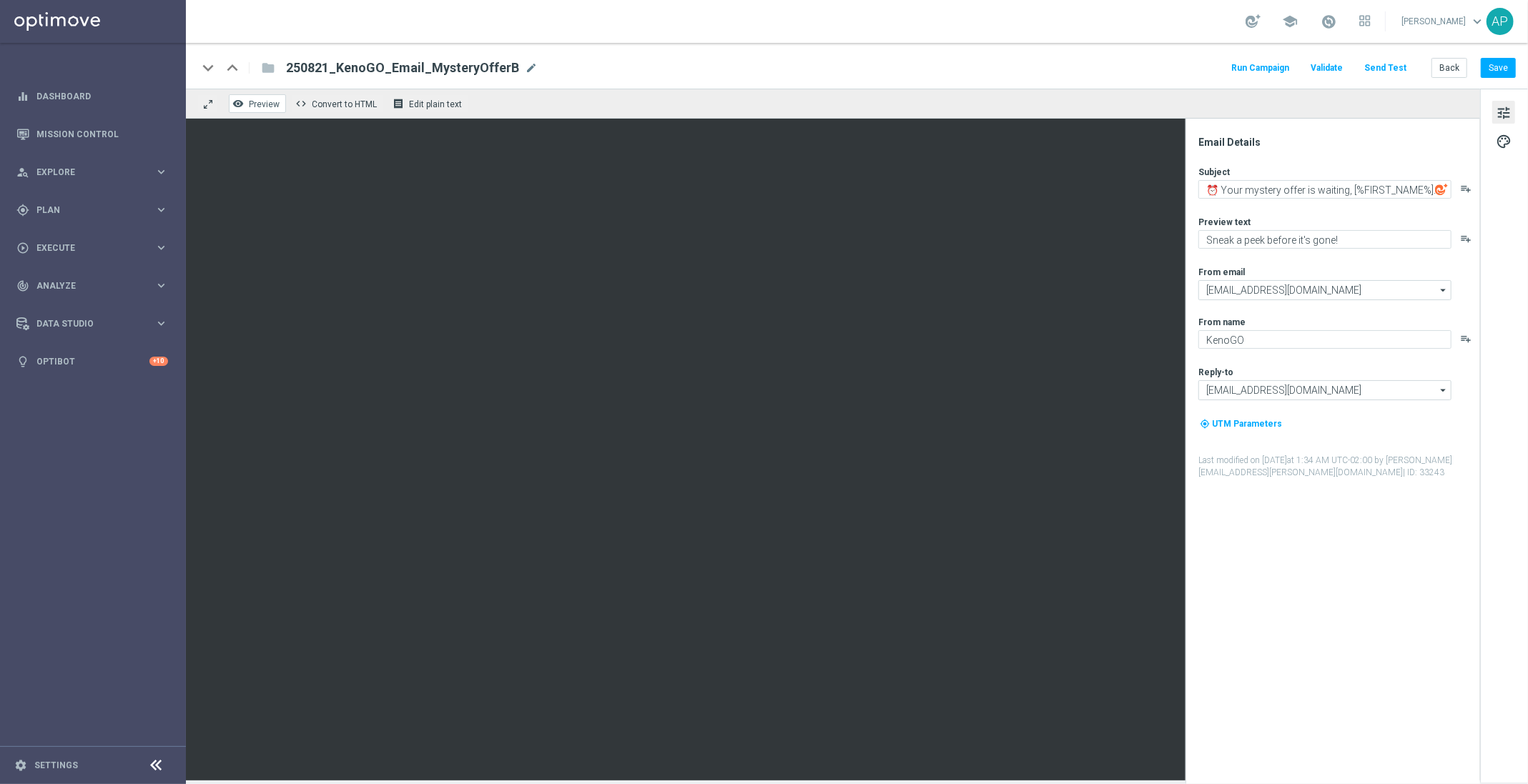
click at [233, 109] on icon "remove_red_eye" at bounding box center [238, 103] width 11 height 11
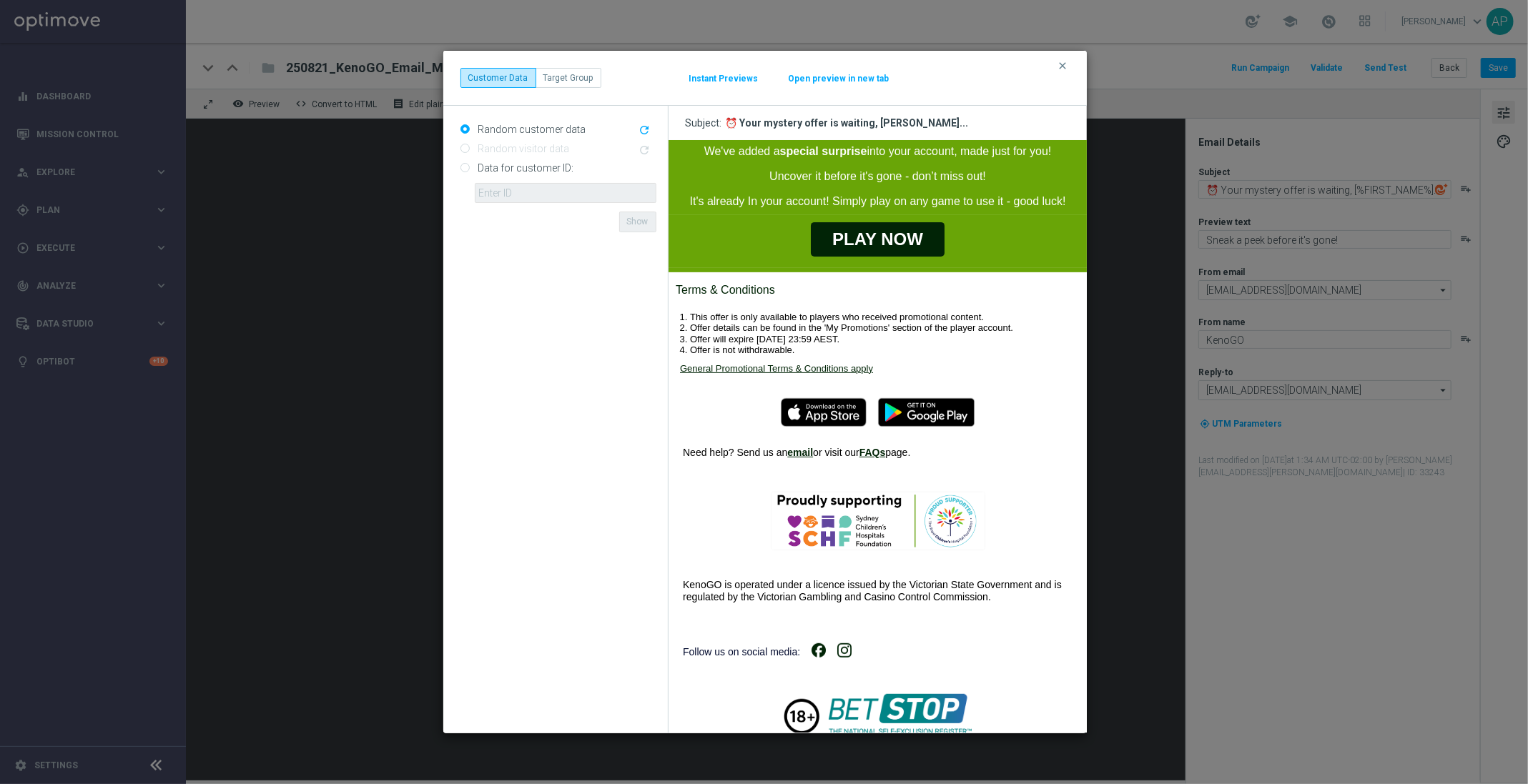
scroll to position [403, 0]
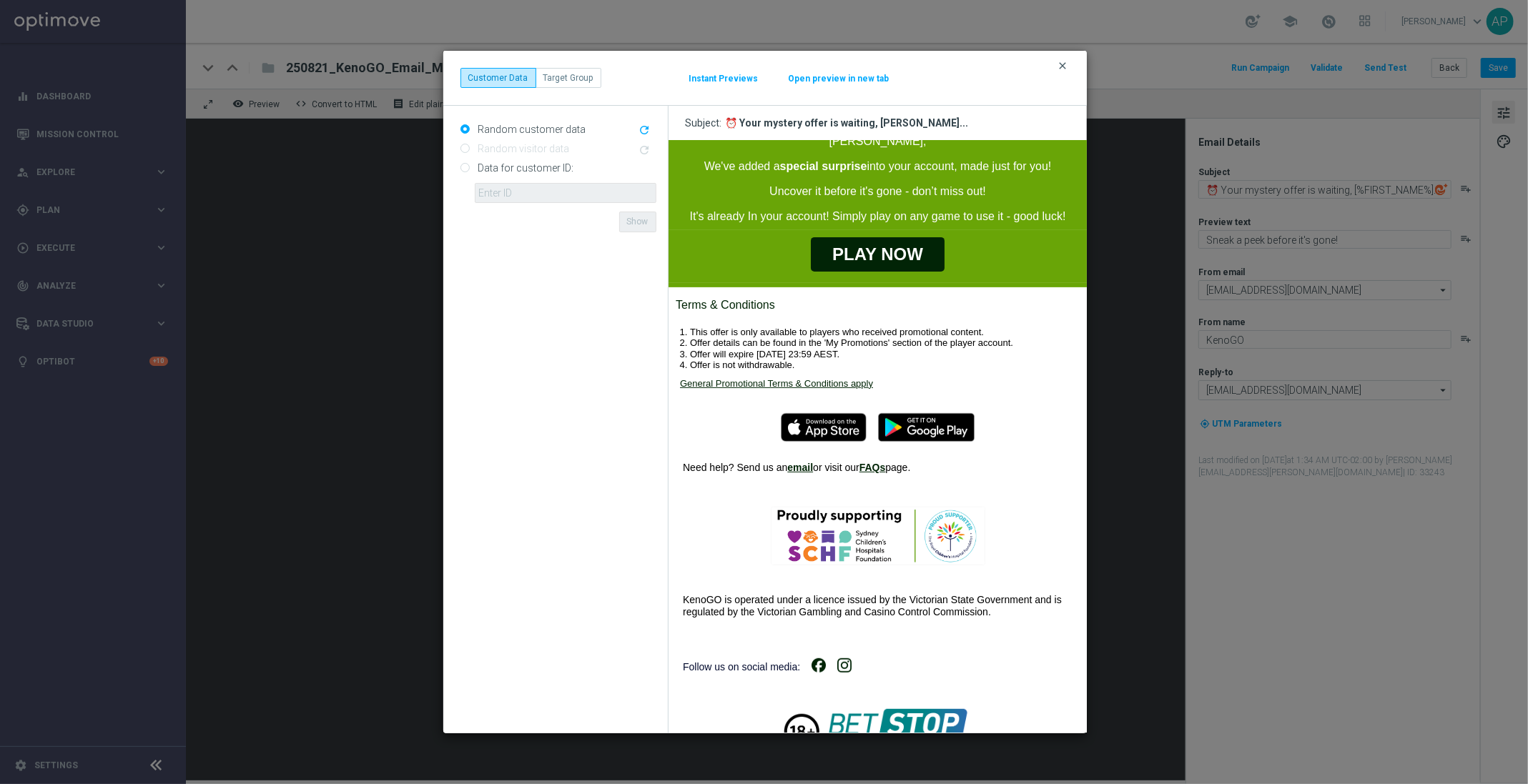
click at [1068, 63] on icon "clear" at bounding box center [1063, 65] width 11 height 11
